Goal: Task Accomplishment & Management: Use online tool/utility

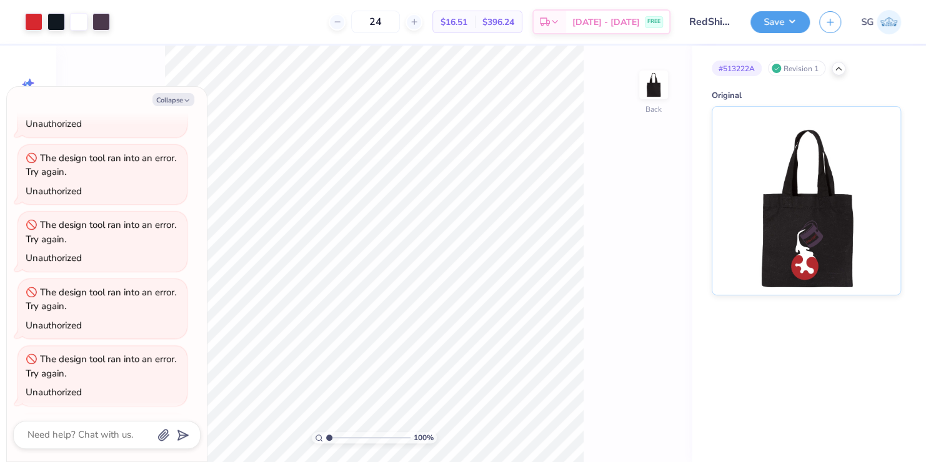
scroll to position [607, 0]
click at [162, 99] on button "Collapse" at bounding box center [173, 99] width 42 height 13
type textarea "x"
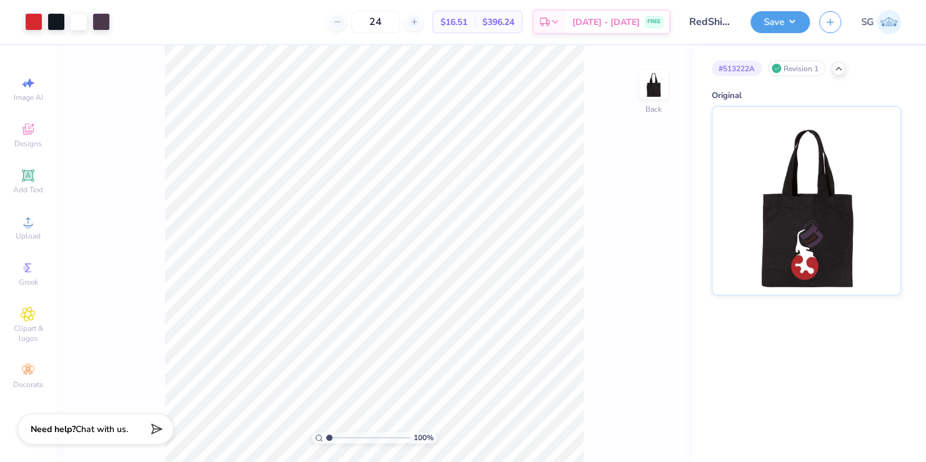
click at [106, 107] on div "100 % Back" at bounding box center [373, 254] width 635 height 417
